Goal: Task Accomplishment & Management: Manage account settings

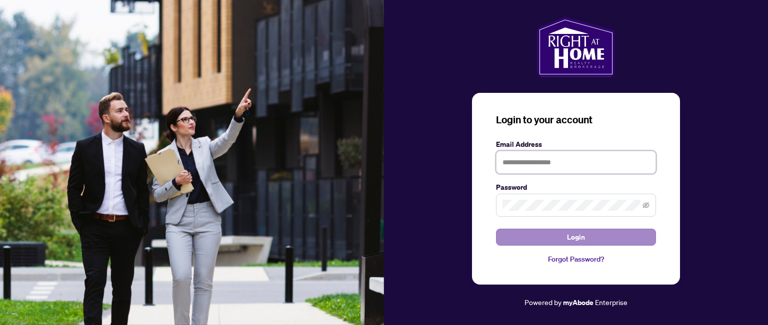
type input "**********"
click at [577, 234] on span "Login" at bounding box center [576, 237] width 18 height 16
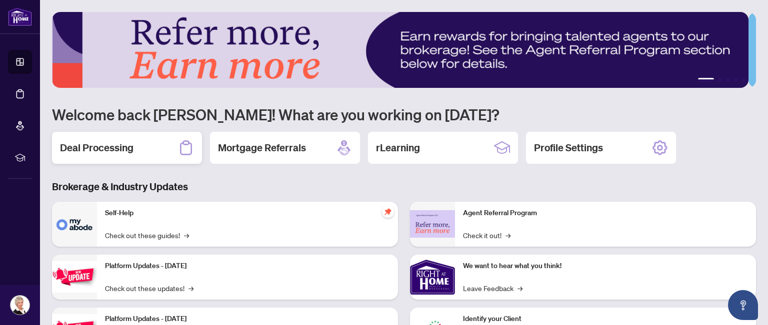
click at [106, 146] on h2 "Deal Processing" at bounding box center [96, 148] width 73 height 14
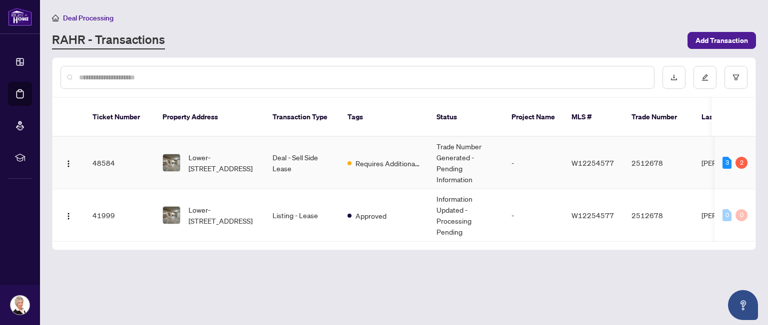
click at [112, 153] on td "48584" at bounding box center [119, 163] width 70 height 52
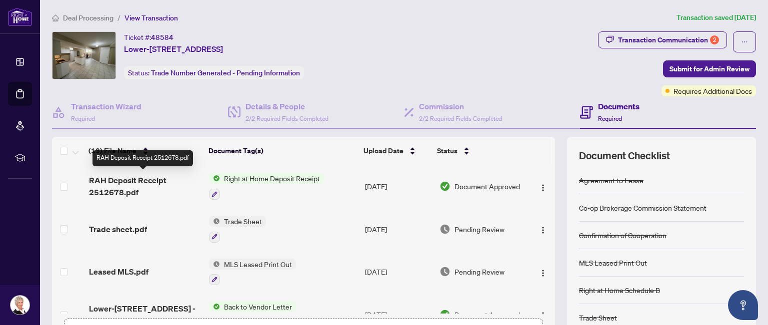
click at [142, 178] on span "RAH Deposit Receipt 2512678.pdf" at bounding box center [145, 186] width 112 height 24
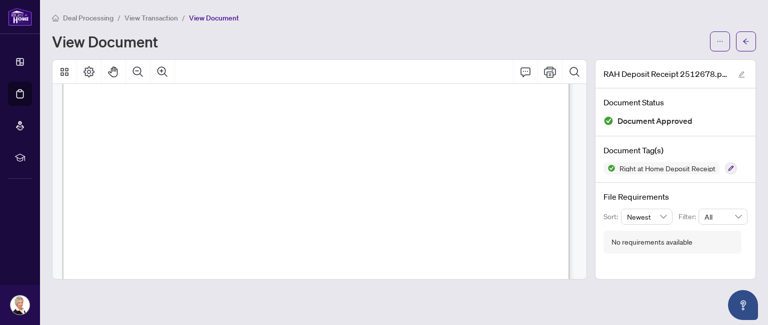
scroll to position [30, 0]
click at [526, 70] on icon "Comment" at bounding box center [525, 71] width 10 height 9
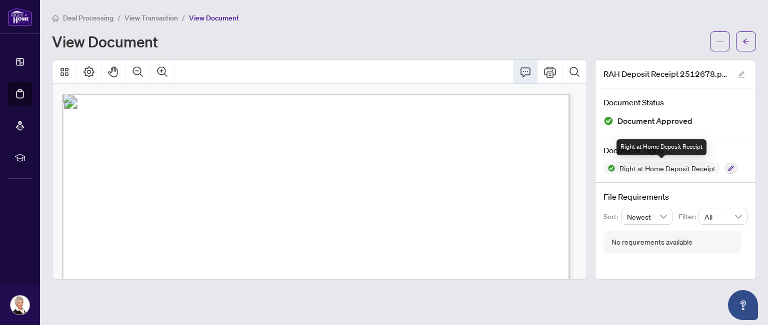
click at [709, 167] on span "Right at Home Deposit Receipt" at bounding box center [667, 168] width 104 height 7
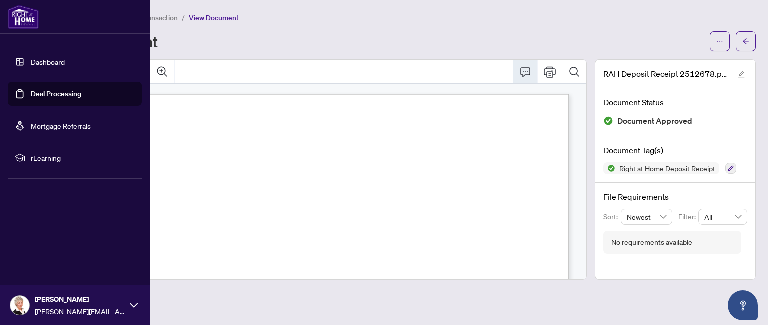
click at [62, 91] on link "Deal Processing" at bounding box center [56, 93] width 50 height 9
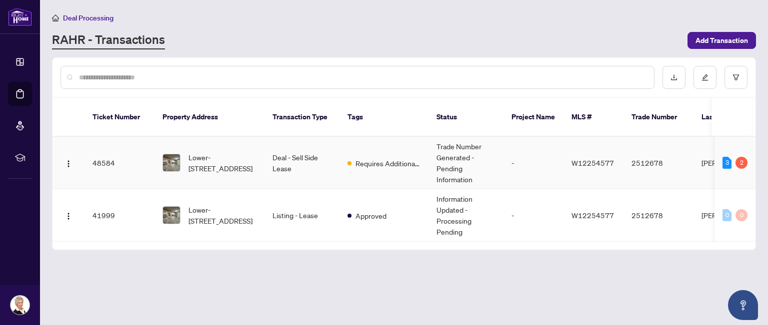
click at [108, 151] on td "48584" at bounding box center [119, 163] width 70 height 52
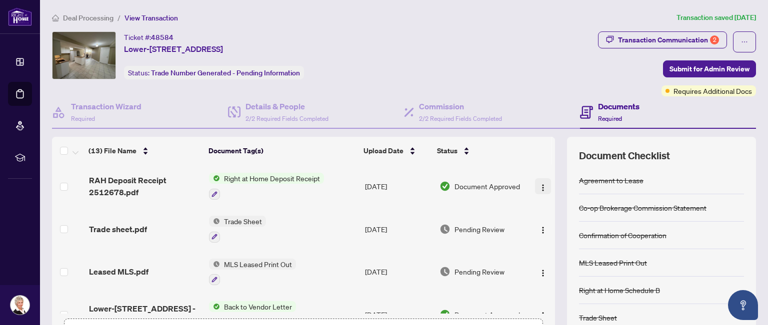
click at [539, 185] on img "button" at bounding box center [543, 188] width 8 height 8
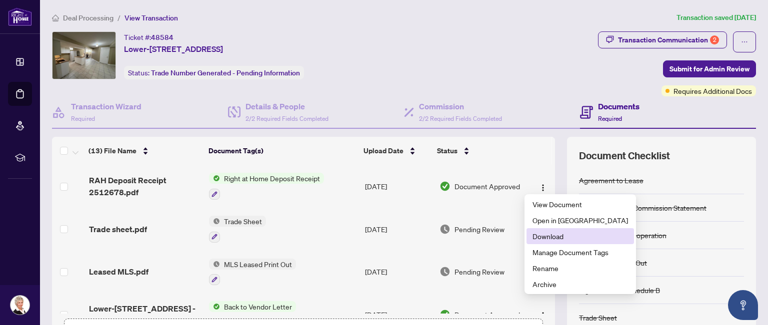
click at [554, 236] on span "Download" at bounding box center [579, 236] width 95 height 11
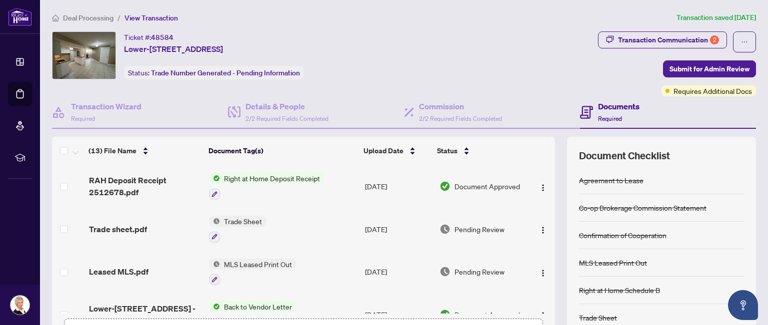
click at [244, 220] on span "Trade Sheet" at bounding box center [243, 221] width 46 height 11
click at [392, 227] on td "[DATE]" at bounding box center [398, 229] width 74 height 43
